Goal: Use online tool/utility

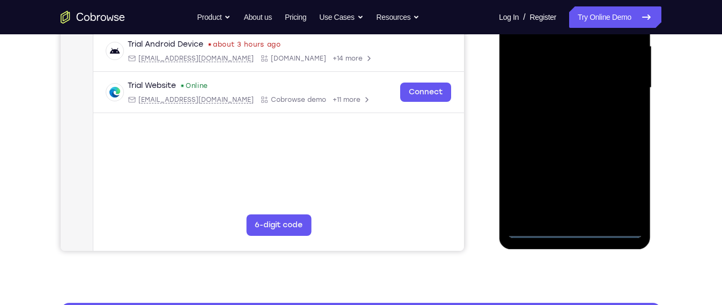
scroll to position [357, 0]
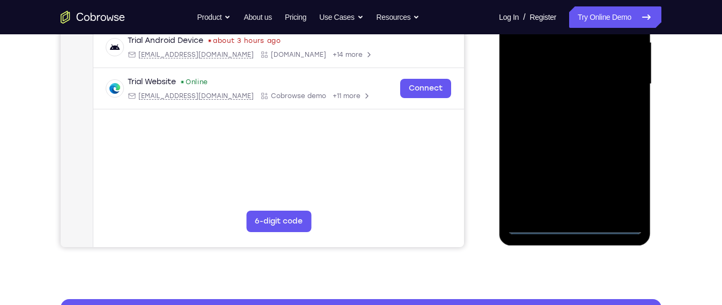
scroll to position [248, 0]
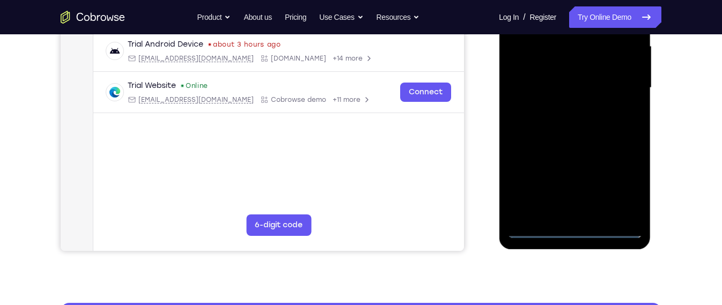
click at [619, 185] on div at bounding box center [574, 88] width 135 height 300
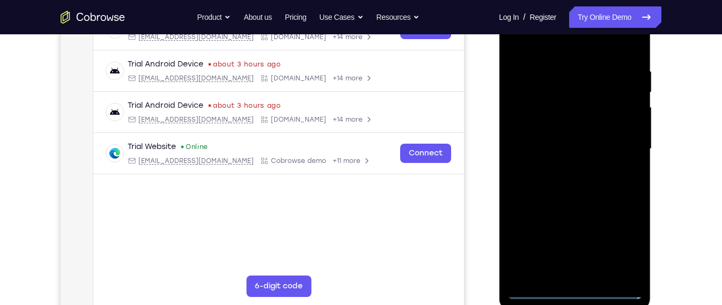
scroll to position [187, 0]
click at [585, 48] on div at bounding box center [574, 149] width 135 height 300
click at [623, 143] on div at bounding box center [574, 149] width 135 height 300
click at [566, 166] on div at bounding box center [574, 149] width 135 height 300
click at [567, 169] on div at bounding box center [574, 149] width 135 height 300
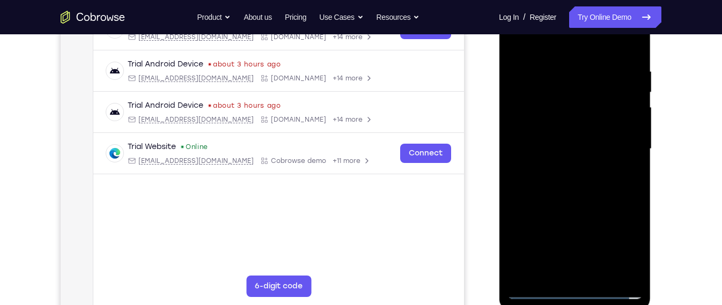
click at [583, 102] on div at bounding box center [574, 149] width 135 height 300
drag, startPoint x: 555, startPoint y: 51, endPoint x: 560, endPoint y: 23, distance: 28.8
click at [560, 23] on div at bounding box center [574, 149] width 135 height 300
click at [561, 200] on div at bounding box center [574, 149] width 135 height 300
click at [630, 271] on div at bounding box center [574, 149] width 135 height 300
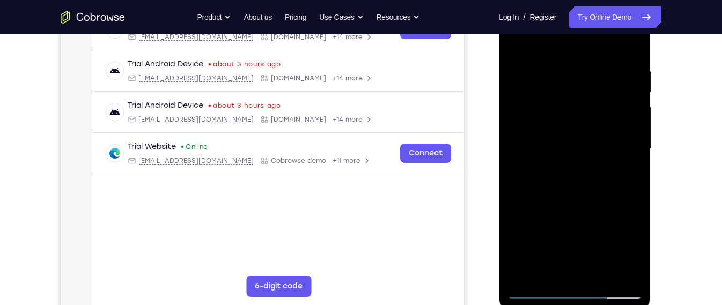
click at [606, 223] on div at bounding box center [574, 149] width 135 height 300
click at [631, 193] on div at bounding box center [574, 149] width 135 height 300
drag, startPoint x: 631, startPoint y: 193, endPoint x: 630, endPoint y: 175, distance: 18.3
click at [630, 175] on div at bounding box center [574, 149] width 135 height 300
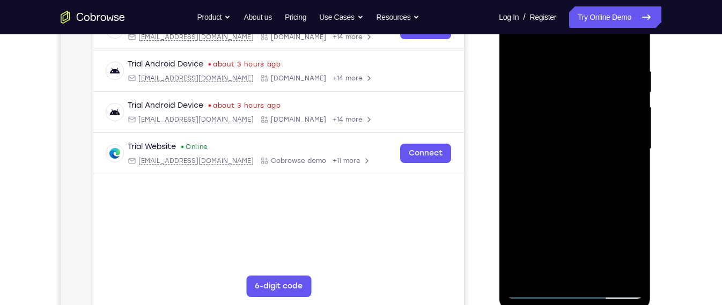
click at [514, 170] on div at bounding box center [574, 149] width 135 height 300
click at [635, 175] on div at bounding box center [574, 149] width 135 height 300
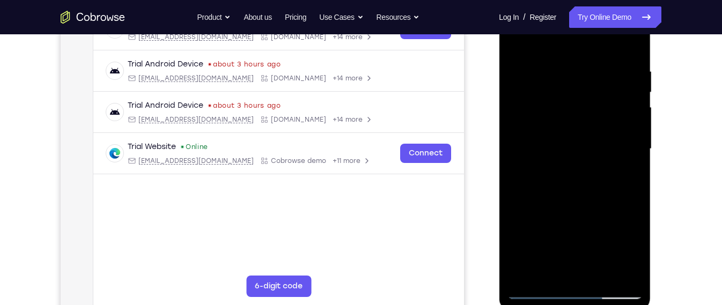
click at [635, 175] on div at bounding box center [574, 149] width 135 height 300
click at [598, 187] on div at bounding box center [574, 149] width 135 height 300
drag, startPoint x: 598, startPoint y: 187, endPoint x: 600, endPoint y: 136, distance: 51.5
click at [600, 136] on div at bounding box center [574, 149] width 135 height 300
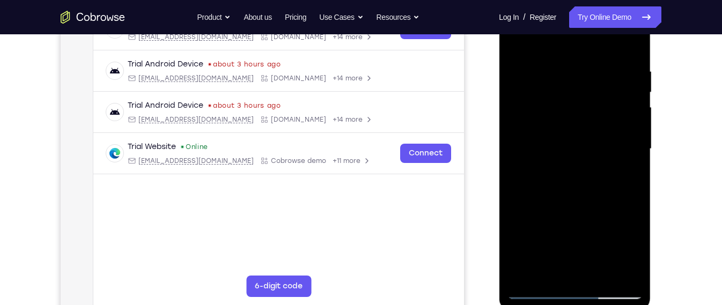
click at [594, 246] on div at bounding box center [574, 149] width 135 height 300
drag, startPoint x: 585, startPoint y: 236, endPoint x: 585, endPoint y: 214, distance: 22.0
click at [585, 214] on div at bounding box center [574, 149] width 135 height 300
drag, startPoint x: 590, startPoint y: 241, endPoint x: 594, endPoint y: 211, distance: 29.8
click at [594, 211] on div at bounding box center [574, 149] width 135 height 300
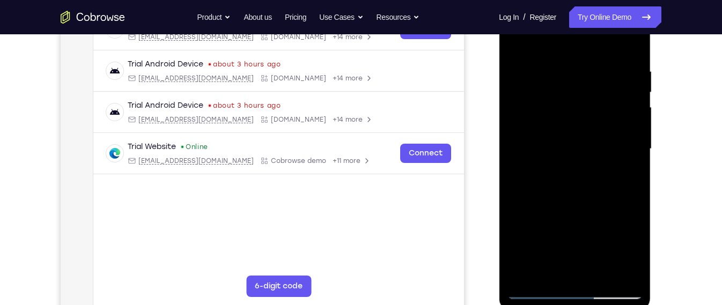
click at [538, 208] on div at bounding box center [574, 149] width 135 height 300
click at [516, 42] on div at bounding box center [574, 149] width 135 height 300
drag, startPoint x: 555, startPoint y: 82, endPoint x: 547, endPoint y: 189, distance: 108.1
click at [547, 189] on div at bounding box center [574, 149] width 135 height 300
click at [559, 67] on div at bounding box center [574, 149] width 135 height 300
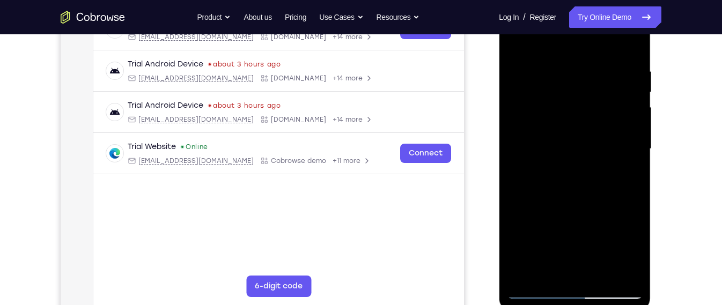
click at [526, 107] on div at bounding box center [574, 149] width 135 height 300
click at [625, 122] on div at bounding box center [574, 149] width 135 height 300
click at [586, 269] on div at bounding box center [574, 149] width 135 height 300
click at [581, 147] on div at bounding box center [574, 149] width 135 height 300
click at [610, 265] on div at bounding box center [574, 149] width 135 height 300
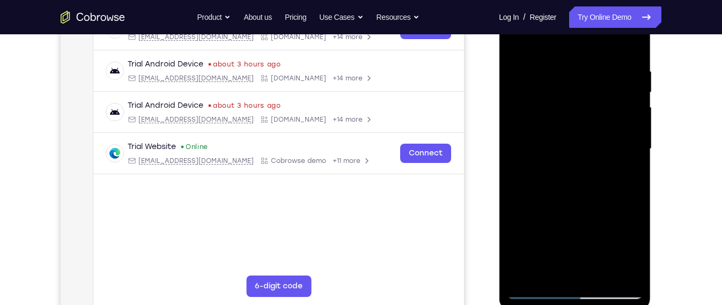
click at [625, 266] on div at bounding box center [574, 149] width 135 height 300
click at [631, 45] on div at bounding box center [574, 149] width 135 height 300
click at [587, 65] on div at bounding box center [574, 149] width 135 height 300
click at [627, 120] on div at bounding box center [574, 149] width 135 height 300
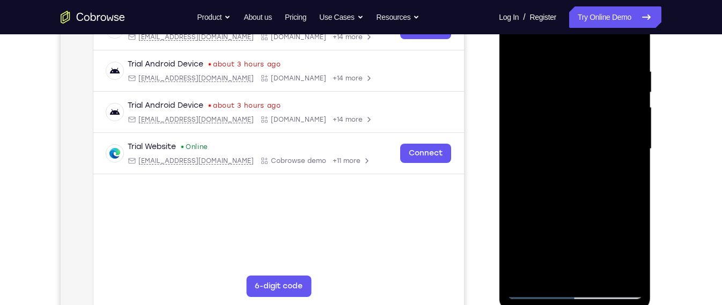
click at [627, 120] on div at bounding box center [574, 149] width 135 height 300
click at [631, 67] on div at bounding box center [574, 149] width 135 height 300
click at [631, 42] on div at bounding box center [574, 149] width 135 height 300
click at [604, 275] on div at bounding box center [574, 149] width 135 height 300
click at [591, 207] on div at bounding box center [574, 149] width 135 height 300
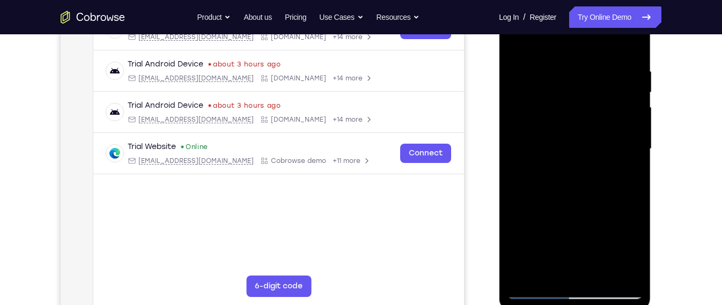
click at [580, 130] on div at bounding box center [574, 149] width 135 height 300
drag, startPoint x: 547, startPoint y: 126, endPoint x: 546, endPoint y: 180, distance: 54.7
click at [546, 180] on div at bounding box center [574, 149] width 135 height 300
drag, startPoint x: 571, startPoint y: 98, endPoint x: 565, endPoint y: 146, distance: 49.2
click at [565, 146] on div at bounding box center [574, 149] width 135 height 300
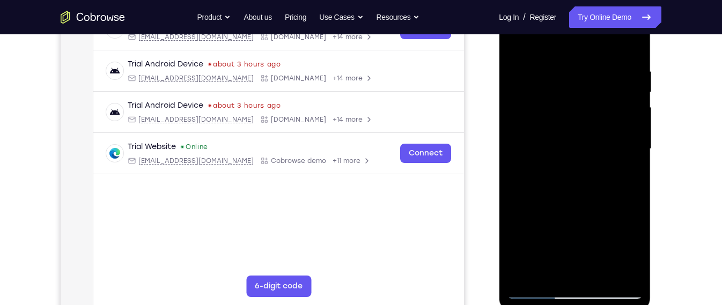
drag, startPoint x: 565, startPoint y: 146, endPoint x: 569, endPoint y: 109, distance: 37.7
click at [569, 109] on div at bounding box center [574, 149] width 135 height 300
drag, startPoint x: 569, startPoint y: 109, endPoint x: 565, endPoint y: 151, distance: 42.5
click at [565, 151] on div at bounding box center [574, 149] width 135 height 300
drag, startPoint x: 567, startPoint y: 123, endPoint x: 572, endPoint y: 89, distance: 34.7
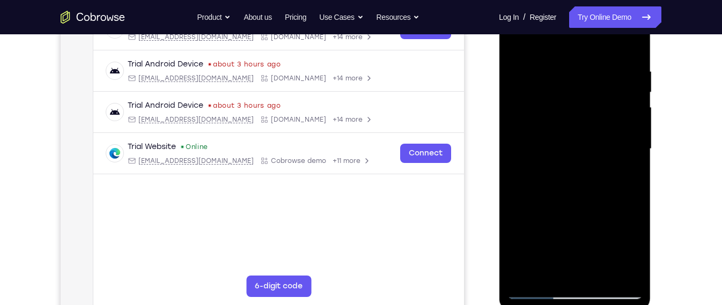
click at [572, 89] on div at bounding box center [574, 149] width 135 height 300
drag, startPoint x: 572, startPoint y: 89, endPoint x: 565, endPoint y: 155, distance: 66.4
click at [565, 155] on div at bounding box center [574, 149] width 135 height 300
drag, startPoint x: 565, startPoint y: 155, endPoint x: 574, endPoint y: 78, distance: 77.2
click at [574, 78] on div at bounding box center [574, 149] width 135 height 300
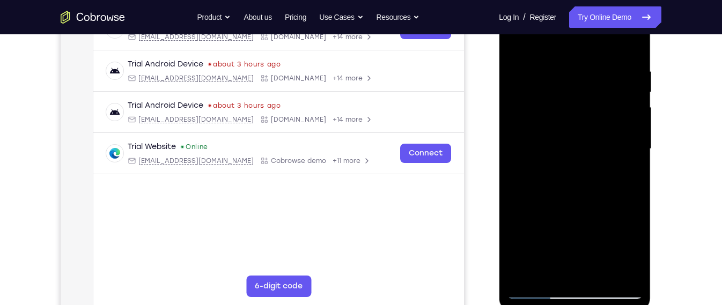
drag, startPoint x: 570, startPoint y: 127, endPoint x: 561, endPoint y: 85, distance: 42.9
click at [561, 85] on div at bounding box center [574, 149] width 135 height 300
drag, startPoint x: 560, startPoint y: 144, endPoint x: 564, endPoint y: 76, distance: 68.8
click at [564, 76] on div at bounding box center [574, 149] width 135 height 300
drag, startPoint x: 560, startPoint y: 133, endPoint x: 571, endPoint y: 51, distance: 82.8
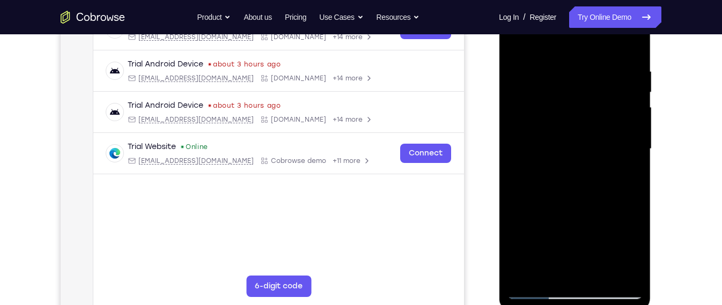
click at [571, 51] on div at bounding box center [574, 149] width 135 height 300
drag, startPoint x: 556, startPoint y: 146, endPoint x: 562, endPoint y: 102, distance: 44.3
click at [562, 102] on div at bounding box center [574, 149] width 135 height 300
click at [551, 266] on div at bounding box center [574, 149] width 135 height 300
click at [634, 253] on div at bounding box center [574, 149] width 135 height 300
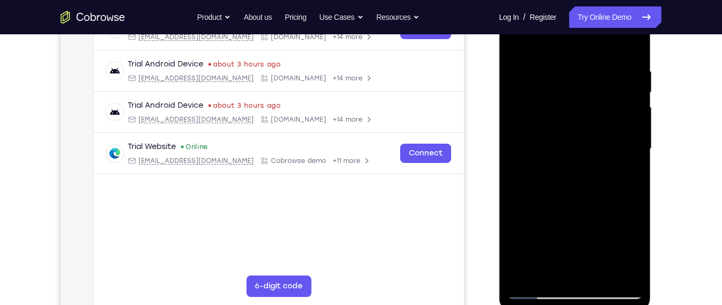
click at [546, 274] on div at bounding box center [574, 149] width 135 height 300
click at [600, 208] on div at bounding box center [574, 149] width 135 height 300
click at [565, 172] on div at bounding box center [574, 149] width 135 height 300
click at [516, 43] on div at bounding box center [574, 149] width 135 height 300
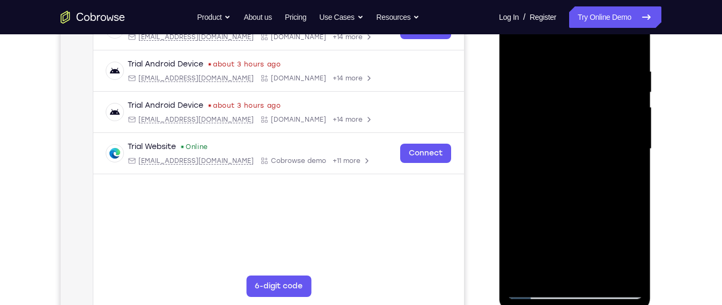
click at [518, 40] on div at bounding box center [574, 149] width 135 height 300
click at [591, 62] on div at bounding box center [574, 149] width 135 height 300
click at [536, 293] on div at bounding box center [574, 149] width 135 height 300
click at [635, 40] on div at bounding box center [574, 149] width 135 height 300
drag, startPoint x: 596, startPoint y: 96, endPoint x: 594, endPoint y: 172, distance: 75.7
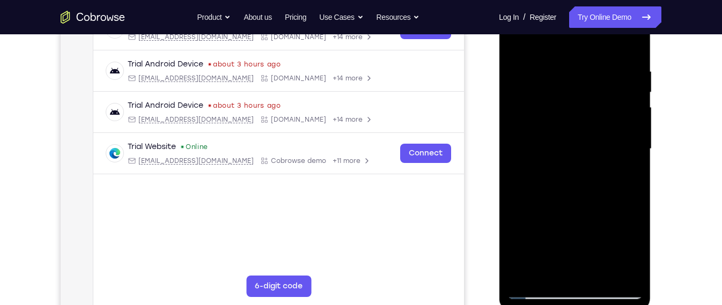
click at [594, 172] on div at bounding box center [574, 149] width 135 height 300
click at [560, 96] on div at bounding box center [574, 149] width 135 height 300
click at [514, 40] on div at bounding box center [574, 149] width 135 height 300
click at [630, 275] on div at bounding box center [574, 149] width 135 height 300
drag, startPoint x: 610, startPoint y: 237, endPoint x: 606, endPoint y: 211, distance: 26.0
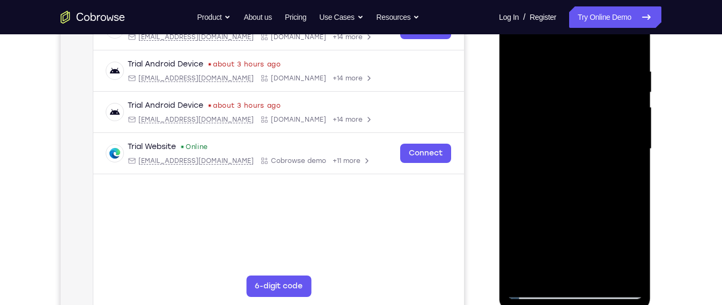
click at [606, 211] on div at bounding box center [574, 149] width 135 height 300
drag, startPoint x: 555, startPoint y: 114, endPoint x: 553, endPoint y: 182, distance: 68.2
click at [553, 182] on div at bounding box center [574, 149] width 135 height 300
click at [522, 276] on div at bounding box center [574, 149] width 135 height 300
click at [618, 278] on div at bounding box center [574, 149] width 135 height 300
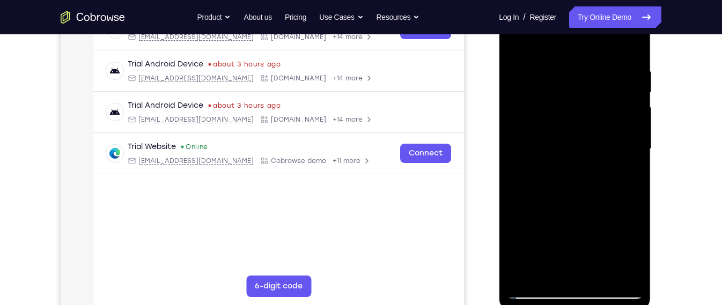
click at [627, 275] on div at bounding box center [574, 149] width 135 height 300
click at [624, 276] on div at bounding box center [574, 149] width 135 height 300
click at [621, 189] on div at bounding box center [574, 149] width 135 height 300
drag, startPoint x: 570, startPoint y: 188, endPoint x: 578, endPoint y: 97, distance: 91.1
click at [578, 97] on div at bounding box center [574, 149] width 135 height 300
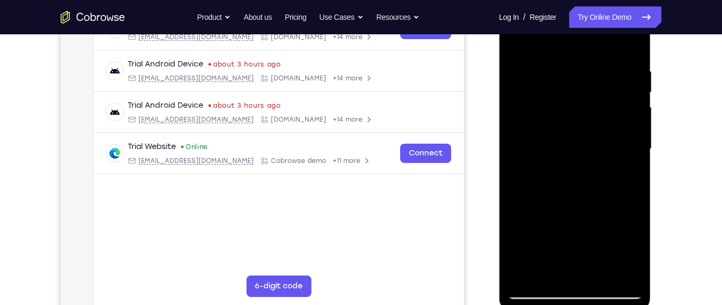
drag, startPoint x: 557, startPoint y: 219, endPoint x: 560, endPoint y: 157, distance: 62.3
click at [560, 157] on div at bounding box center [574, 149] width 135 height 300
drag, startPoint x: 539, startPoint y: 278, endPoint x: 559, endPoint y: 153, distance: 127.2
click at [559, 153] on div at bounding box center [574, 149] width 135 height 300
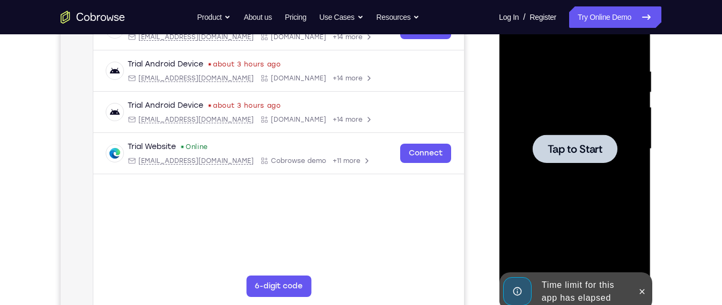
click at [559, 153] on span "Tap to Start" at bounding box center [574, 149] width 55 height 11
